Goal: Information Seeking & Learning: Check status

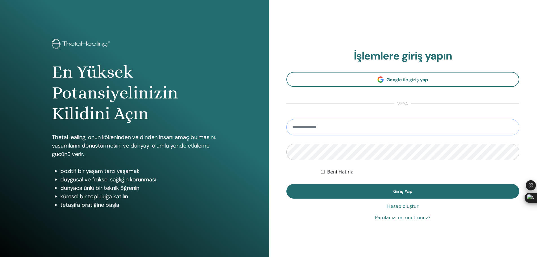
type input "**********"
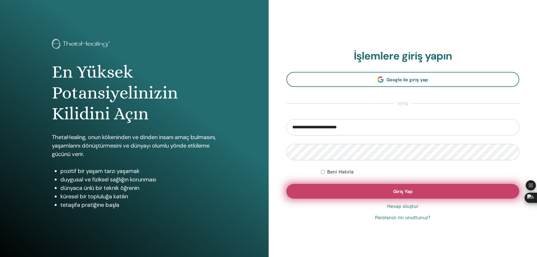
click at [413, 194] on button "Giriş Yap" at bounding box center [402, 191] width 233 height 15
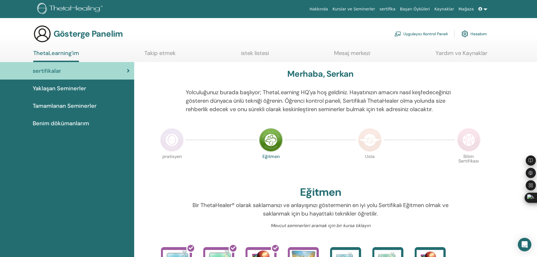
scroll to position [156, 0]
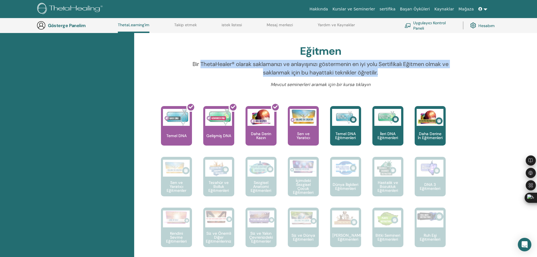
drag, startPoint x: 200, startPoint y: 73, endPoint x: 427, endPoint y: 79, distance: 227.0
click at [427, 77] on p "Bir ThetaHealer® olarak saklamanızı ve anlayışınızı göstermenin en iyi yolu Ser…" at bounding box center [320, 68] width 269 height 17
click at [185, 81] on div "Bir ThetaHealer® olarak saklamanızı ve anlayışınızı göstermenin en iyi yolu Ser…" at bounding box center [321, 70] width 278 height 21
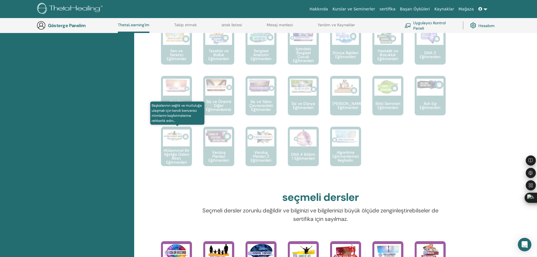
scroll to position [284, 0]
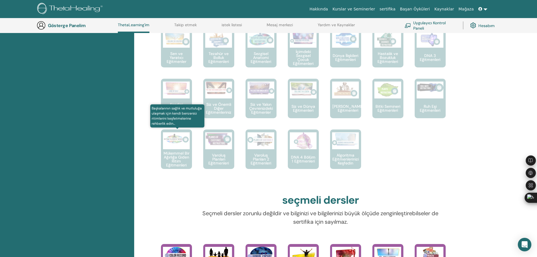
drag, startPoint x: 173, startPoint y: 183, endPoint x: 175, endPoint y: 172, distance: 10.9
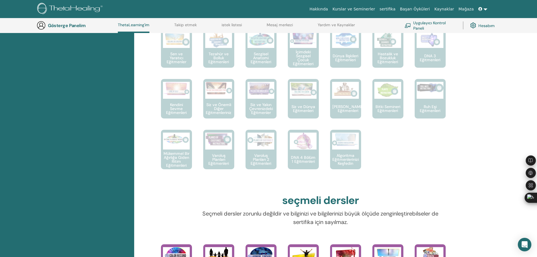
scroll to position [0, 0]
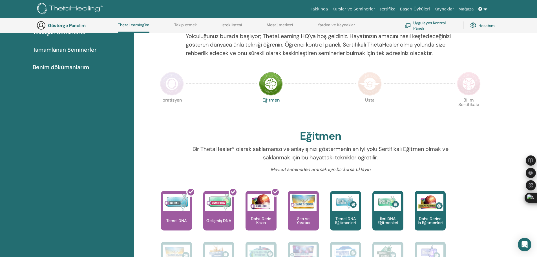
drag, startPoint x: 159, startPoint y: 124, endPoint x: 159, endPoint y: 144, distance: 20.6
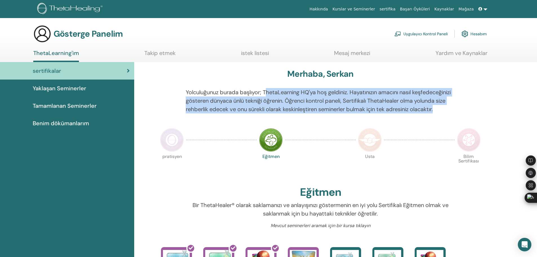
drag, startPoint x: 268, startPoint y: 90, endPoint x: 439, endPoint y: 114, distance: 172.8
click at [439, 113] on p "Yolculuğunuz burada başlıyor; ThetaLearning HQ'ya hoş geldiniz. Hayatınızın ama…" at bounding box center [320, 100] width 269 height 25
click at [81, 104] on font "Tamamlanan Seminerler" at bounding box center [65, 105] width 64 height 7
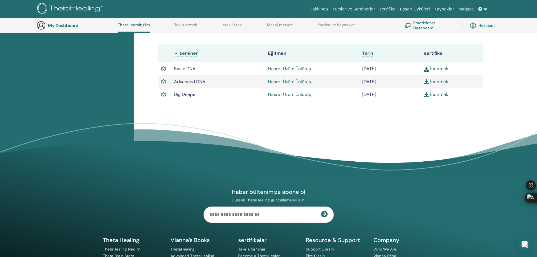
scroll to position [156, 0]
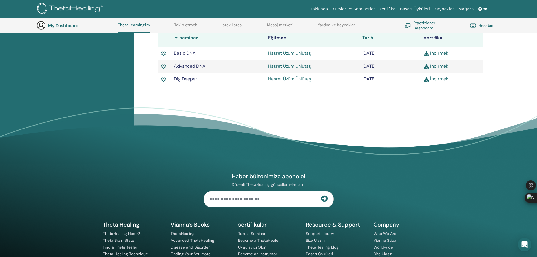
click at [425, 82] on img at bounding box center [426, 79] width 5 height 5
